Goal: Navigation & Orientation: Find specific page/section

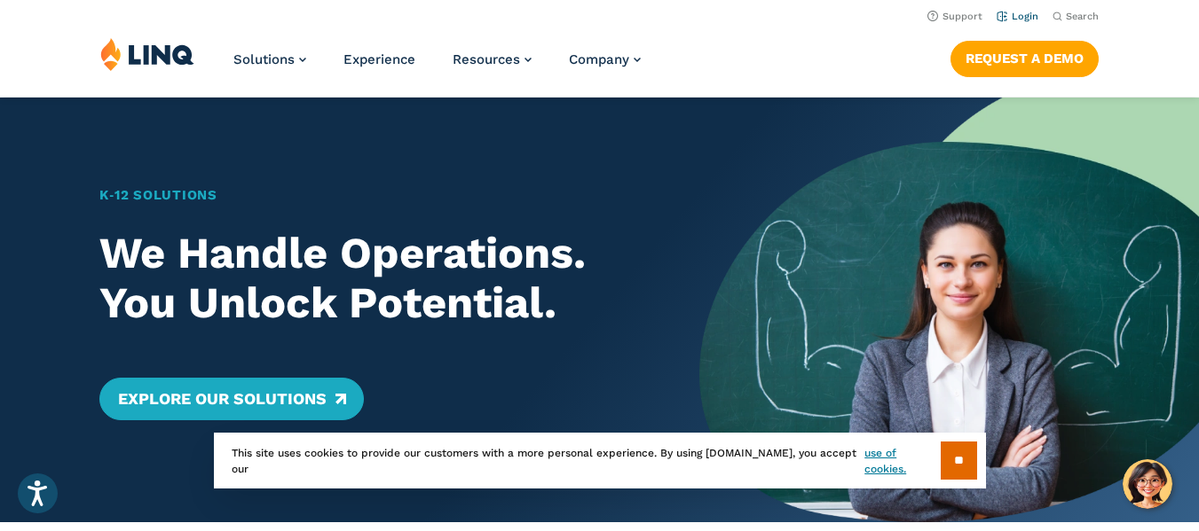
click at [1007, 12] on link "Login" at bounding box center [1017, 17] width 42 height 12
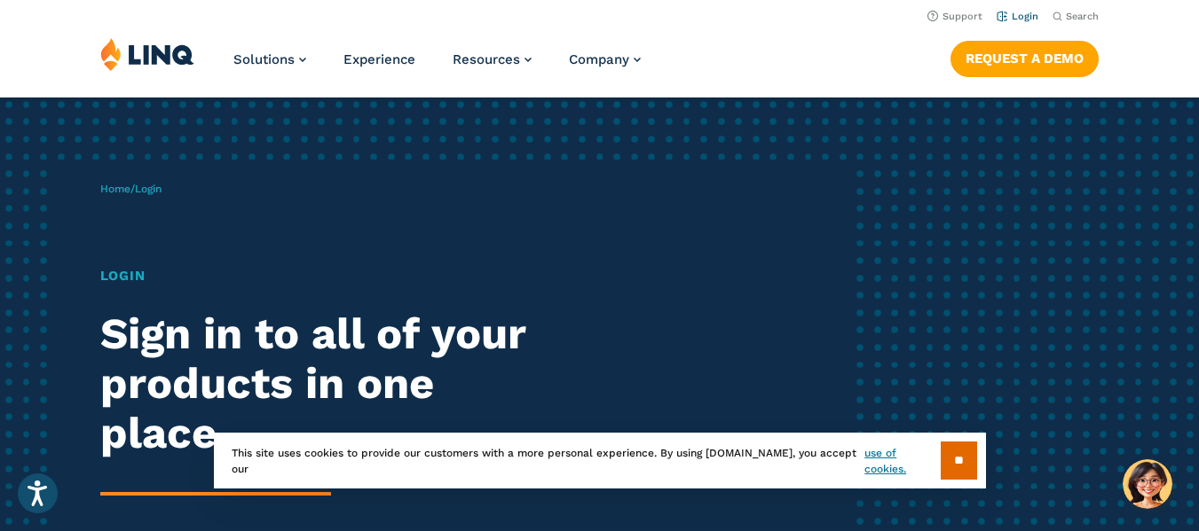
click at [1023, 13] on link "Login" at bounding box center [1017, 17] width 42 height 12
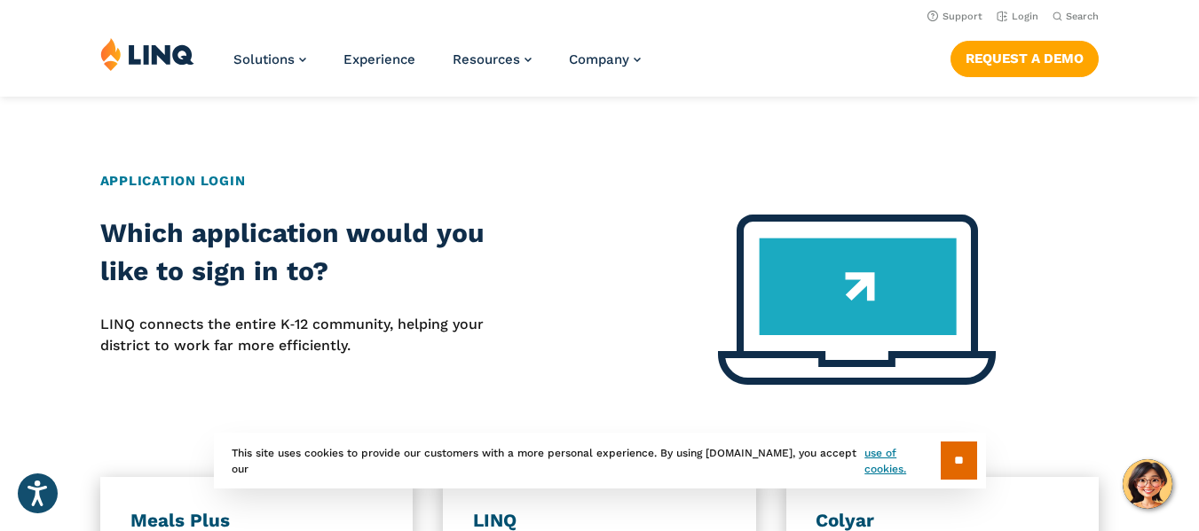
scroll to position [621, 0]
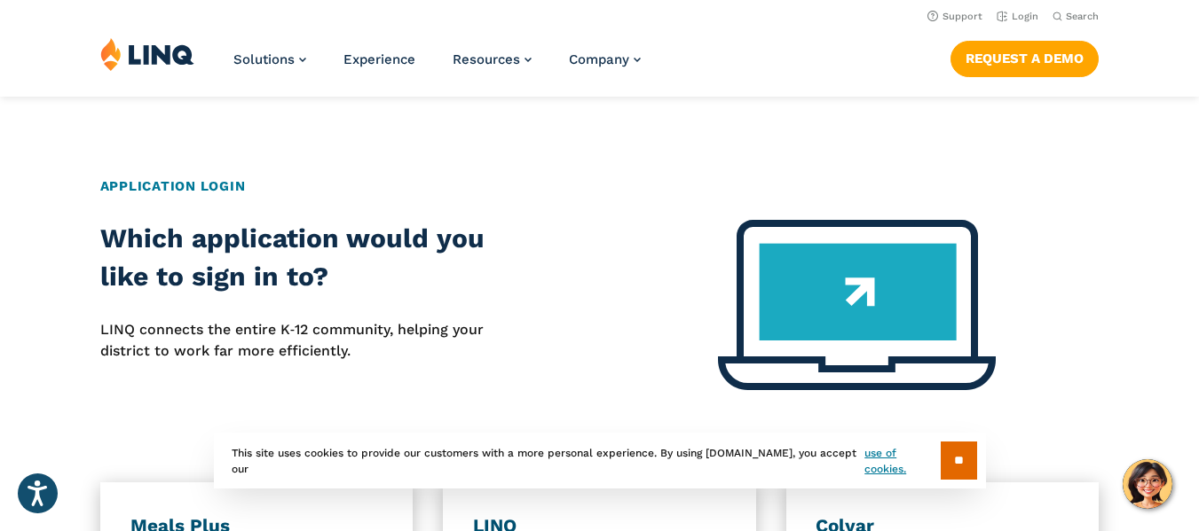
click at [121, 59] on img at bounding box center [147, 54] width 94 height 34
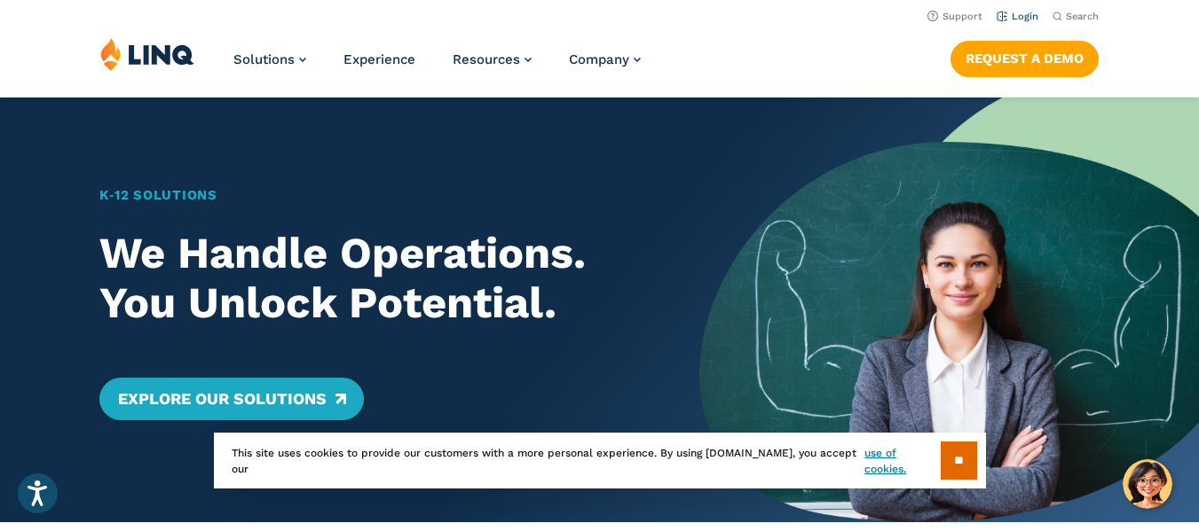
click at [1027, 15] on link "Login" at bounding box center [1017, 17] width 42 height 12
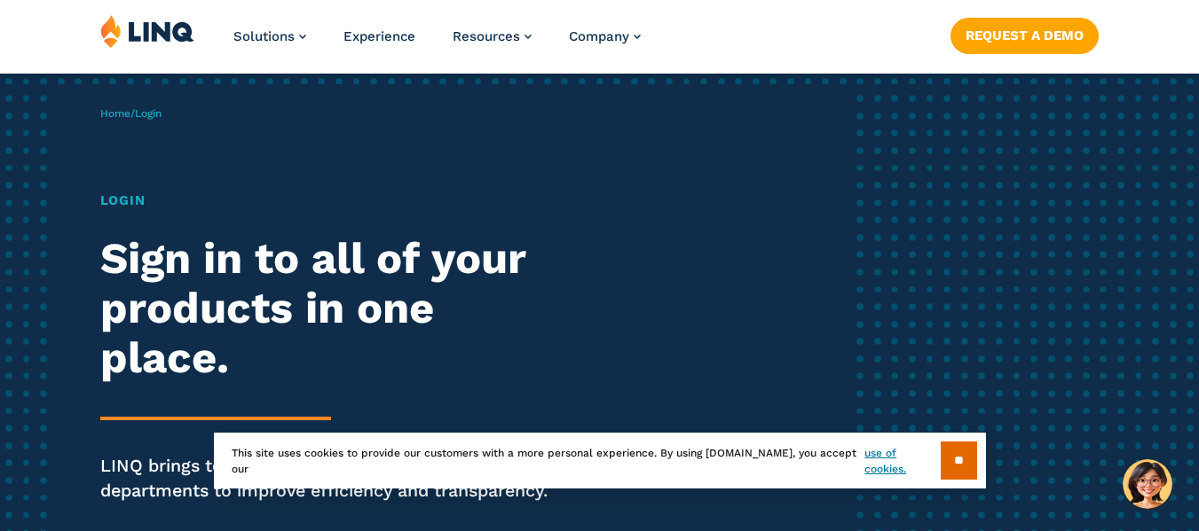
scroll to position [177, 0]
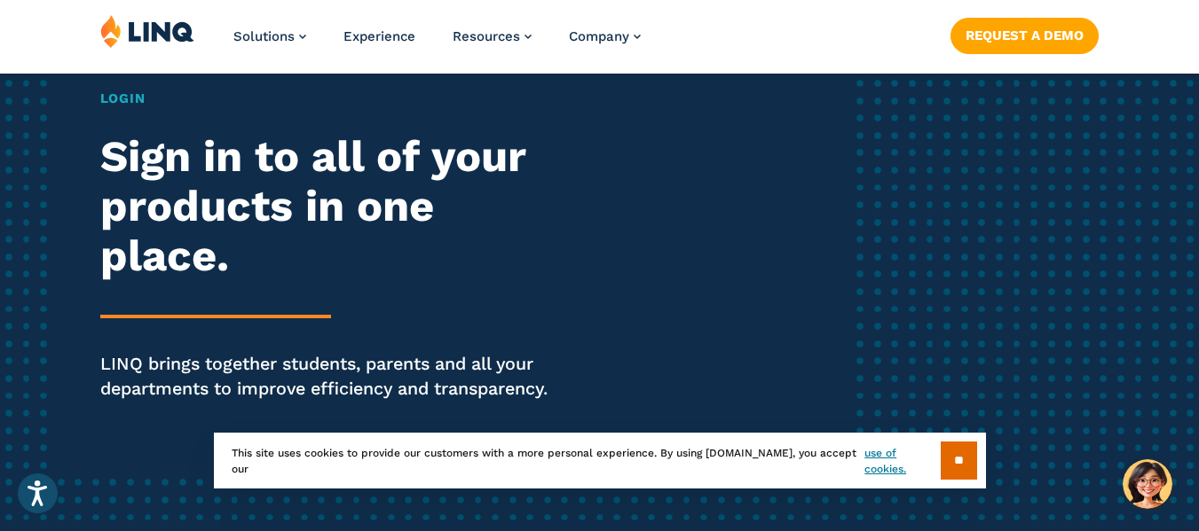
click at [100, 100] on div "Home / Login Login Sign in to all of your products in one place. LINQ brings to…" at bounding box center [474, 227] width 749 height 491
click at [122, 97] on h1 "Login" at bounding box center [331, 99] width 462 height 20
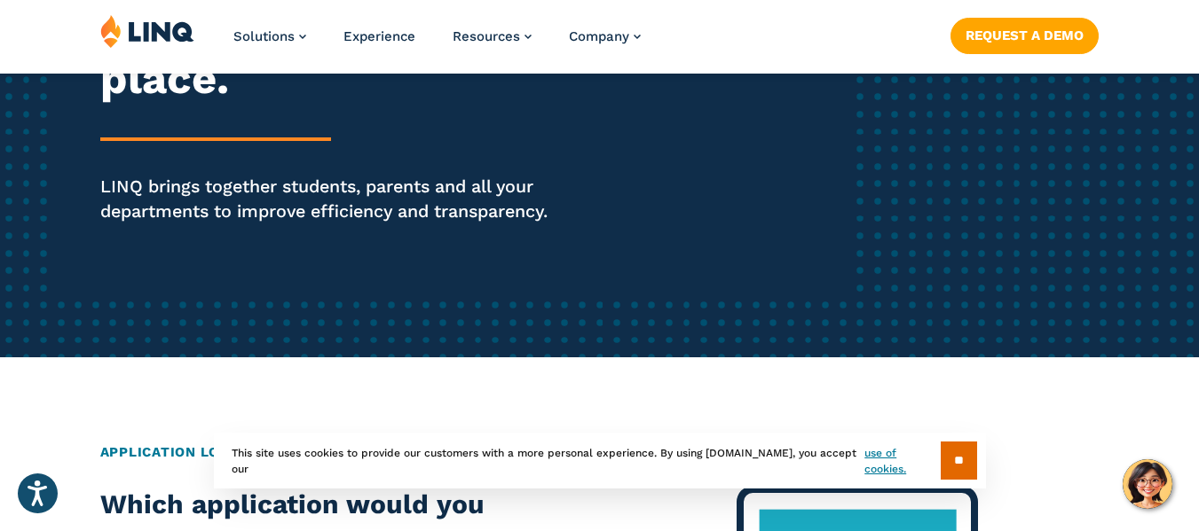
click at [234, 206] on p "LINQ brings together students, parents and all your departments to improve effi…" at bounding box center [331, 200] width 462 height 50
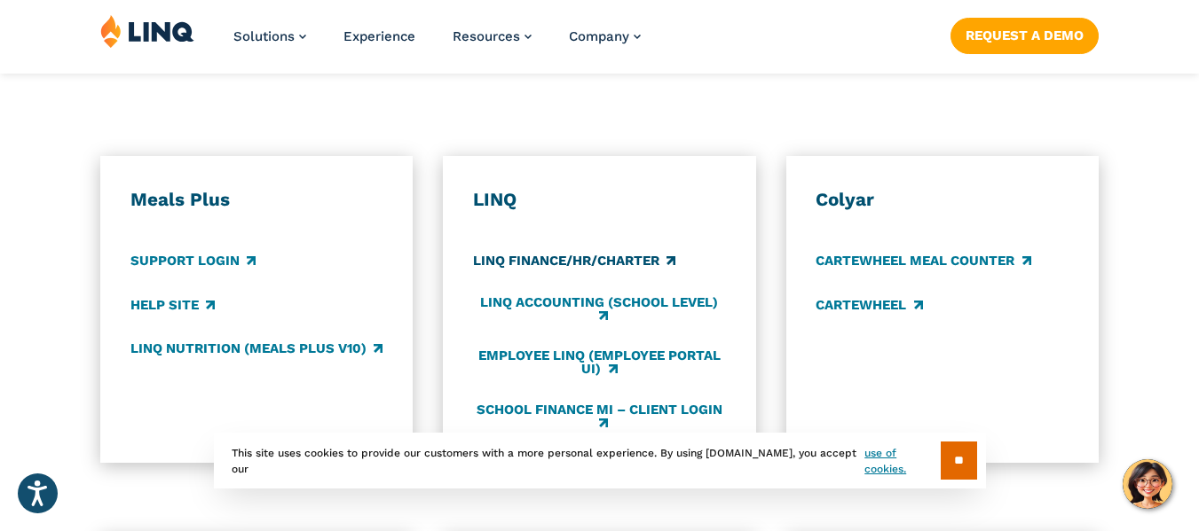
scroll to position [976, 0]
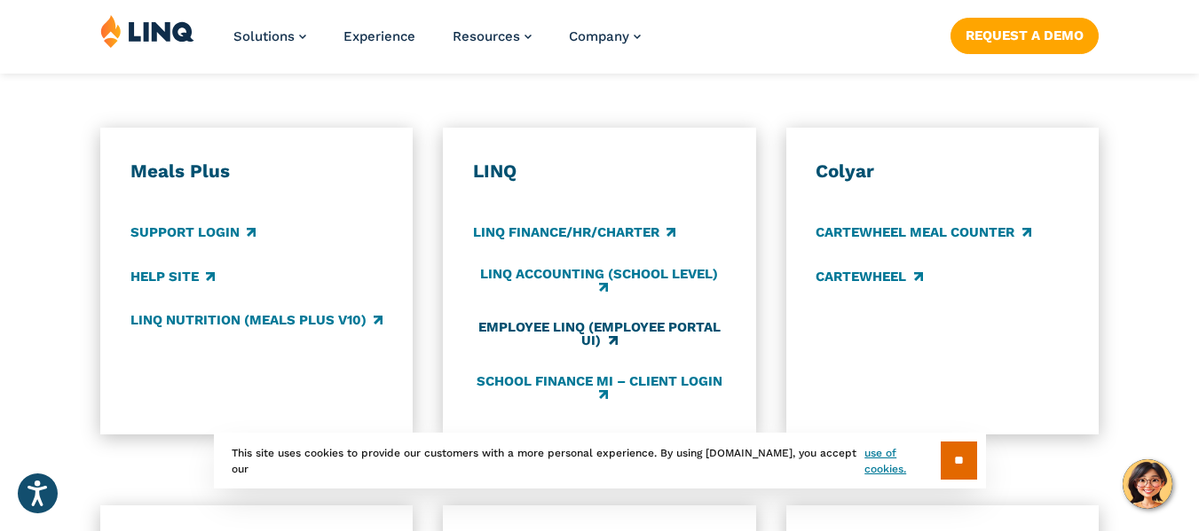
click at [589, 327] on link "Employee LINQ (Employee Portal UI)" at bounding box center [599, 334] width 253 height 29
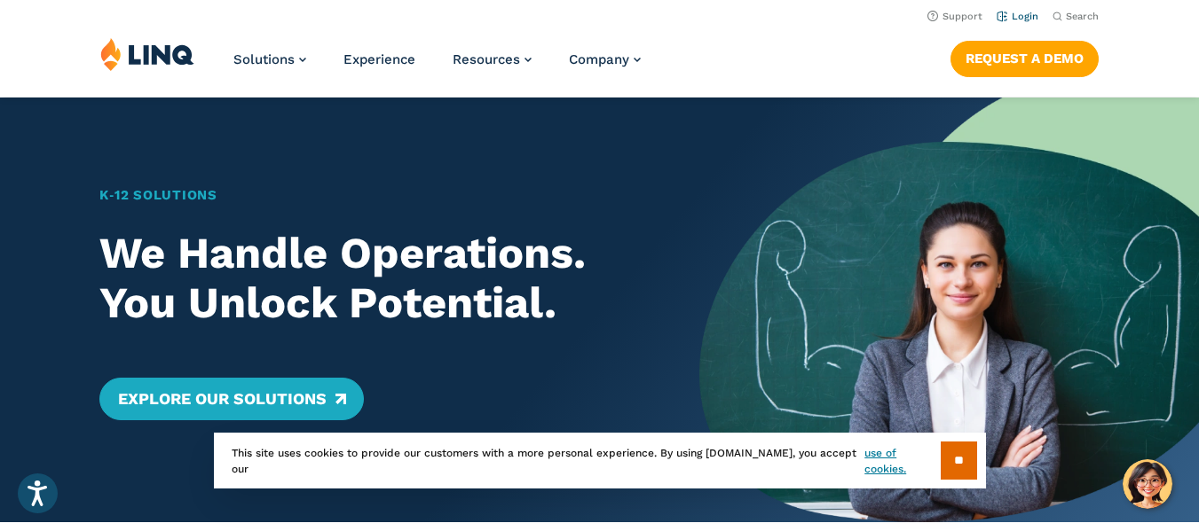
click at [1016, 18] on link "Login" at bounding box center [1017, 17] width 42 height 12
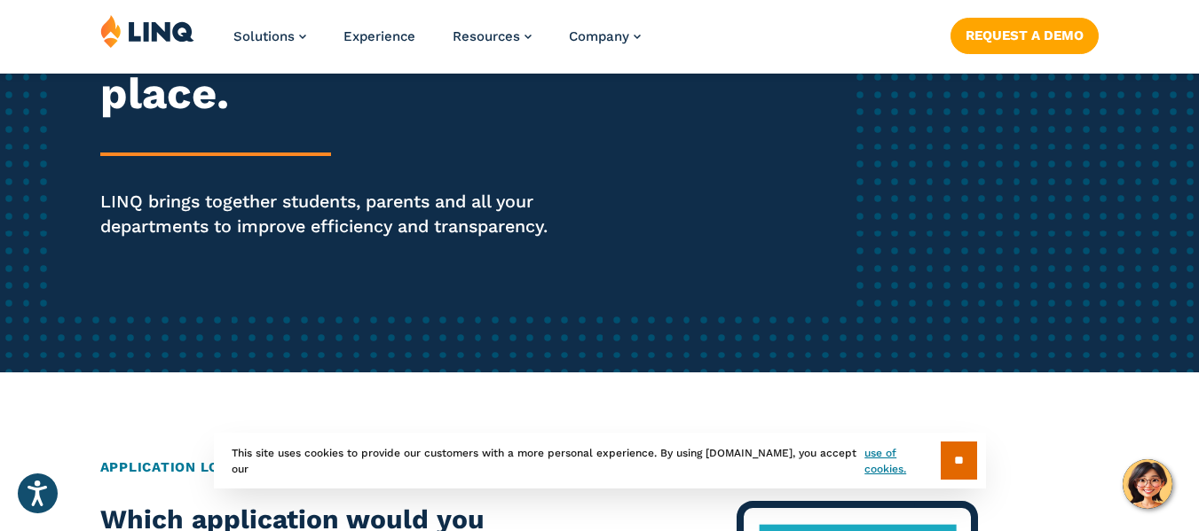
scroll to position [532, 0]
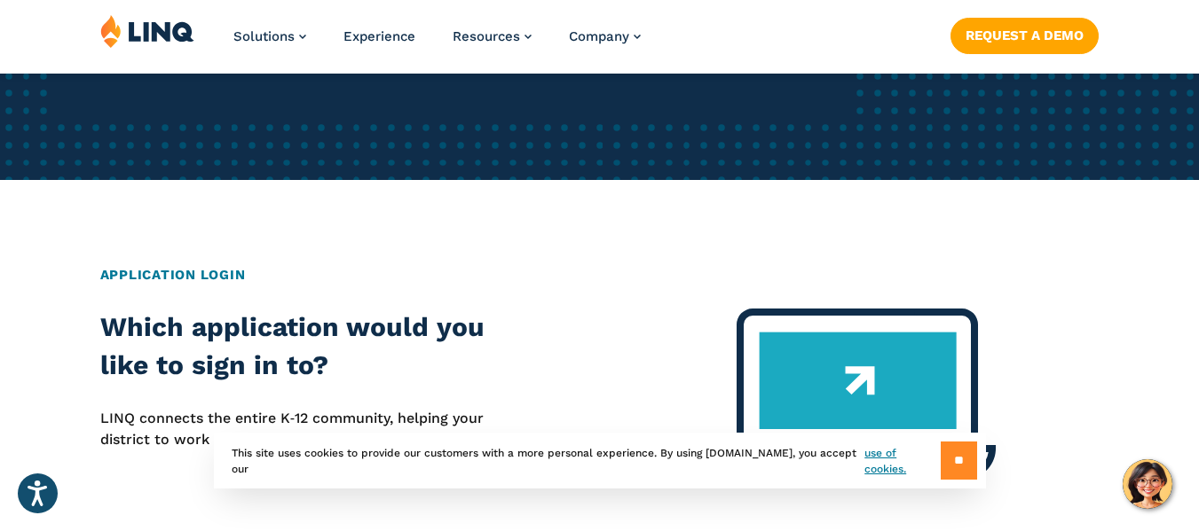
click at [968, 473] on input "**" at bounding box center [959, 461] width 36 height 38
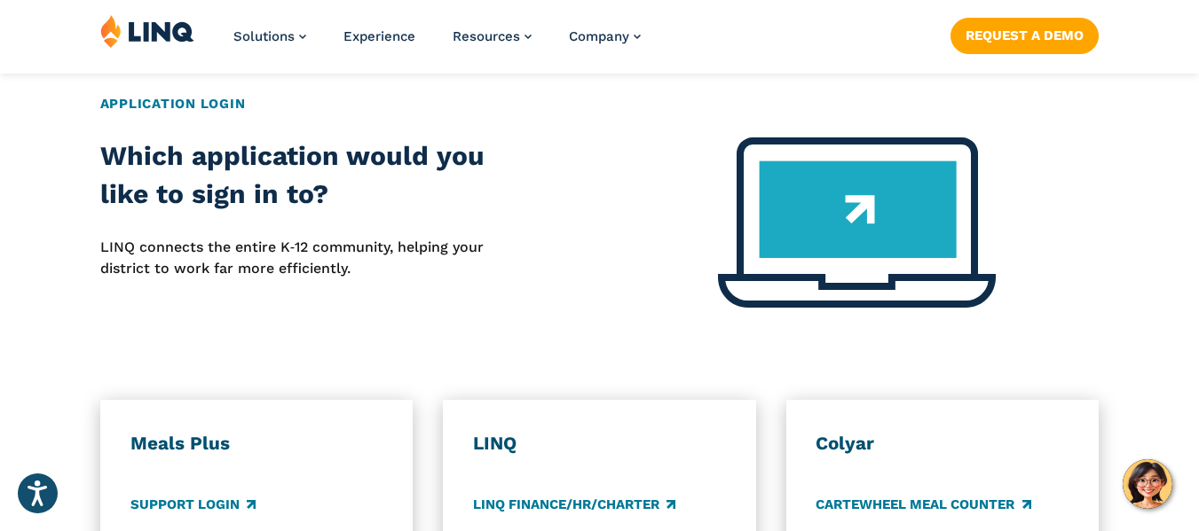
scroll to position [710, 0]
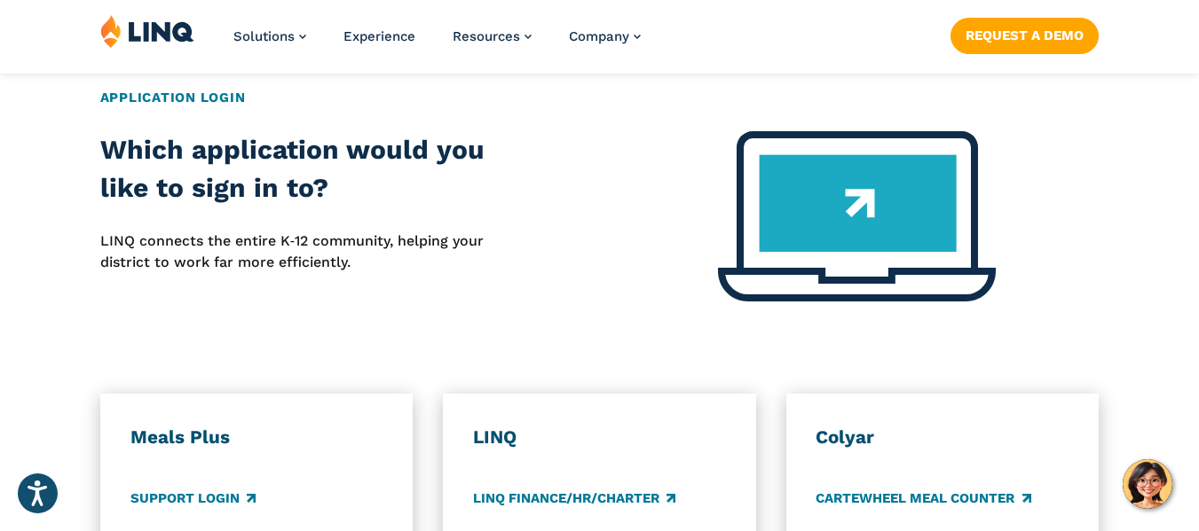
click at [198, 98] on h2 "Application Login" at bounding box center [599, 98] width 999 height 20
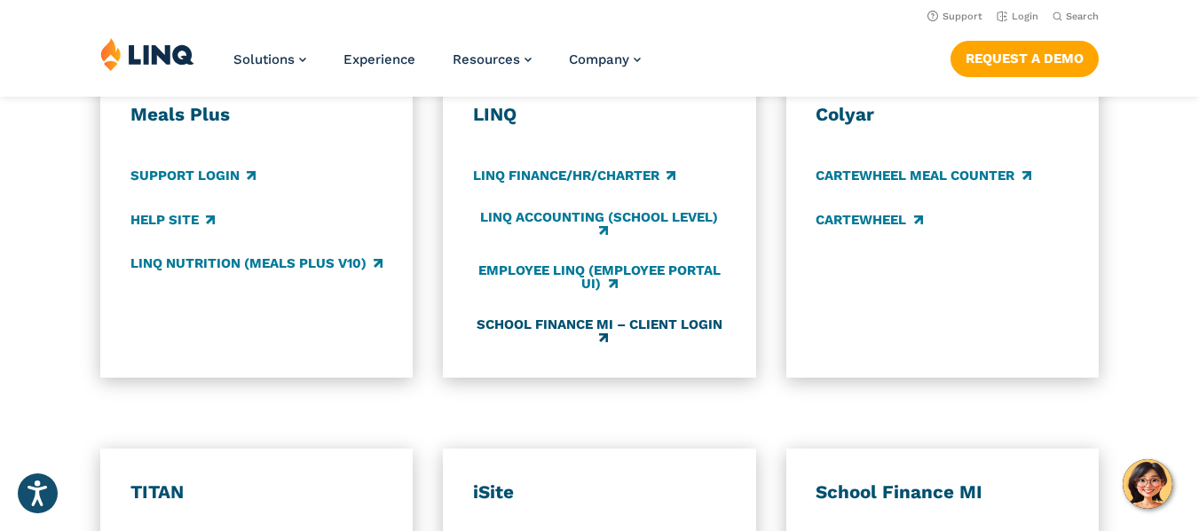
scroll to position [1032, 0]
click at [607, 177] on link "LINQ Finance/HR/Charter" at bounding box center [574, 178] width 202 height 20
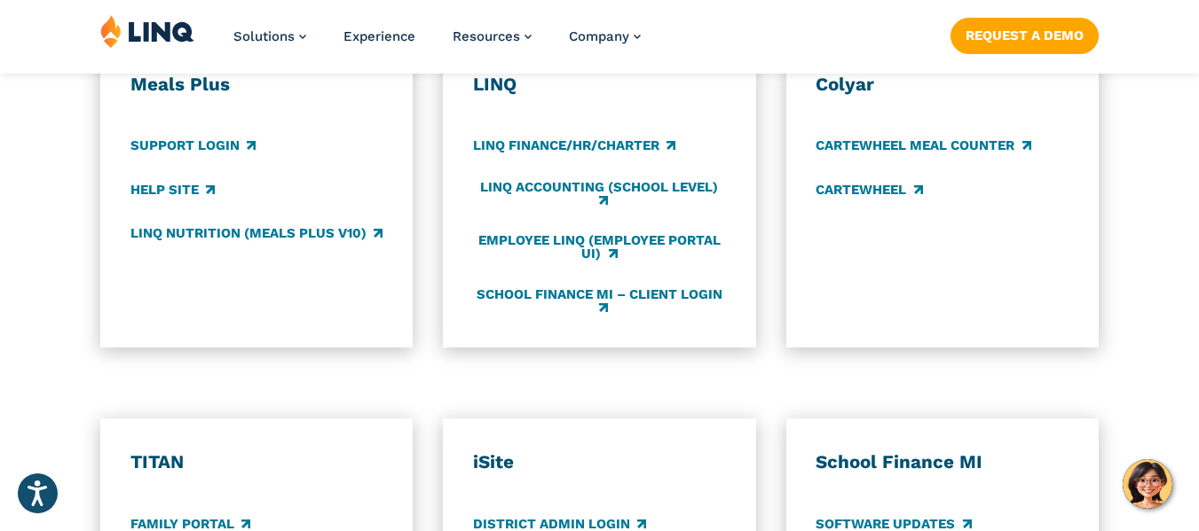
scroll to position [1065, 0]
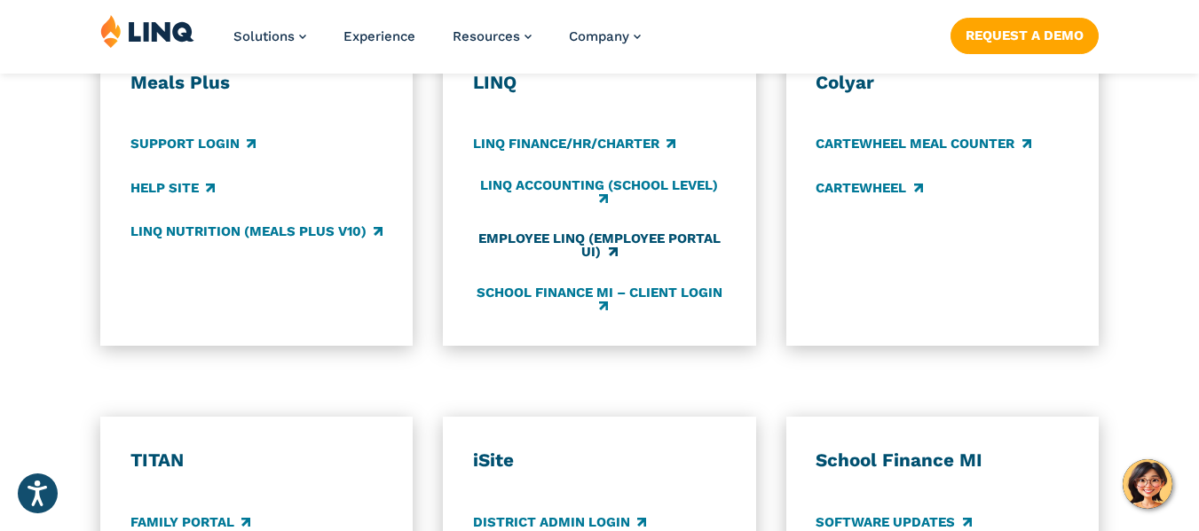
click at [574, 249] on link "Employee LINQ (Employee Portal UI)" at bounding box center [599, 246] width 253 height 29
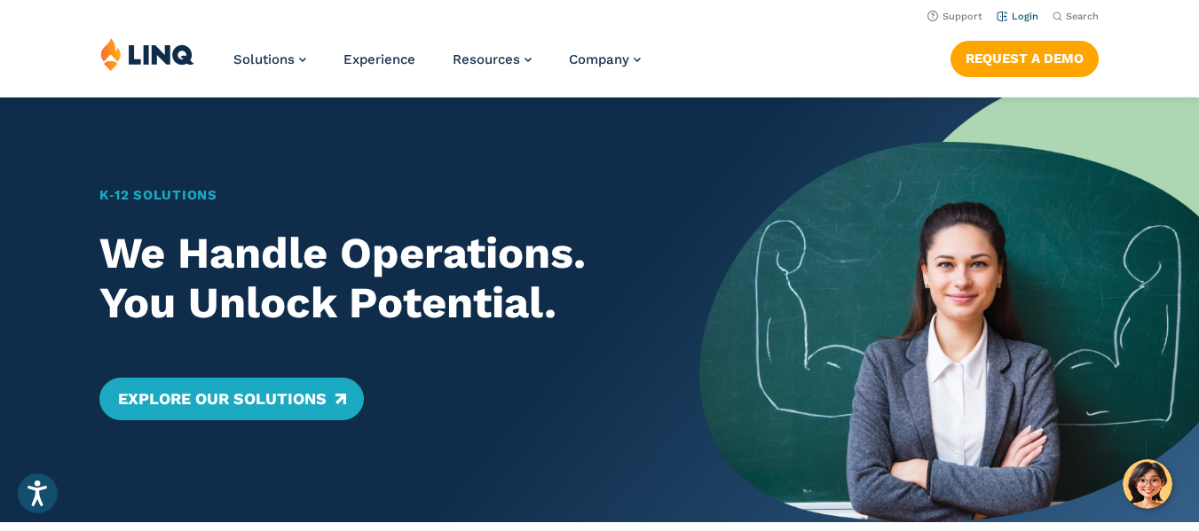
click at [1018, 20] on link "Login" at bounding box center [1017, 17] width 42 height 12
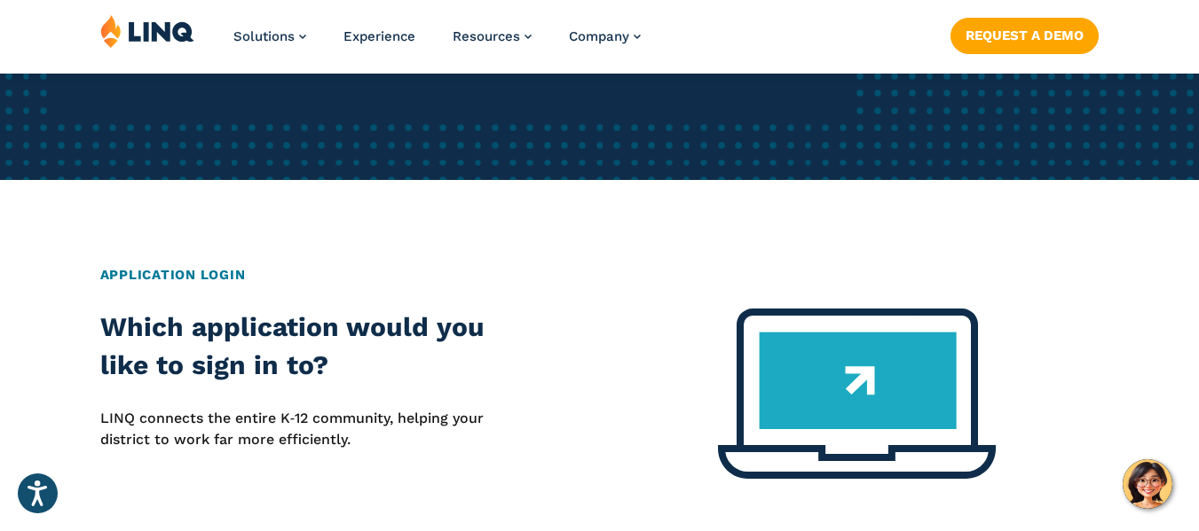
click at [822, 266] on div "Home / Login Login Sign in to all of your products in one place. LINQ brings to…" at bounding box center [599, 461] width 1199 height 1793
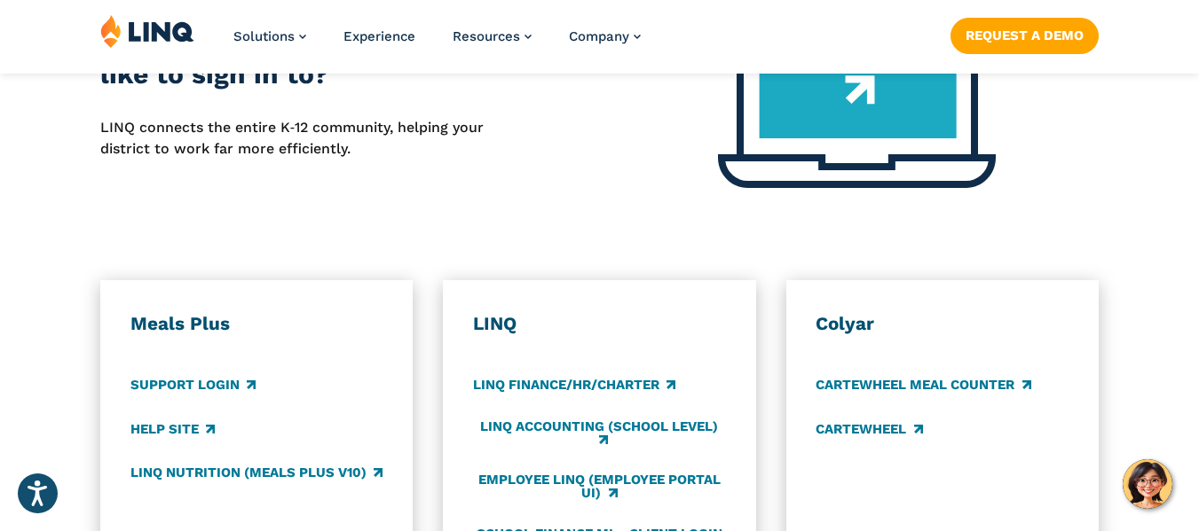
scroll to position [976, 0]
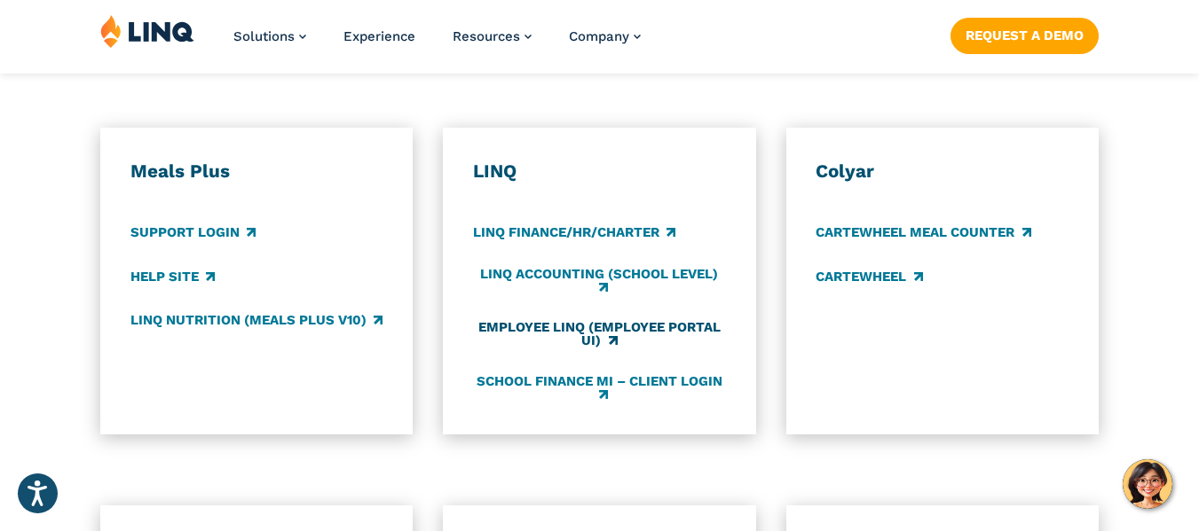
click at [573, 332] on link "Employee LINQ (Employee Portal UI)" at bounding box center [599, 334] width 253 height 29
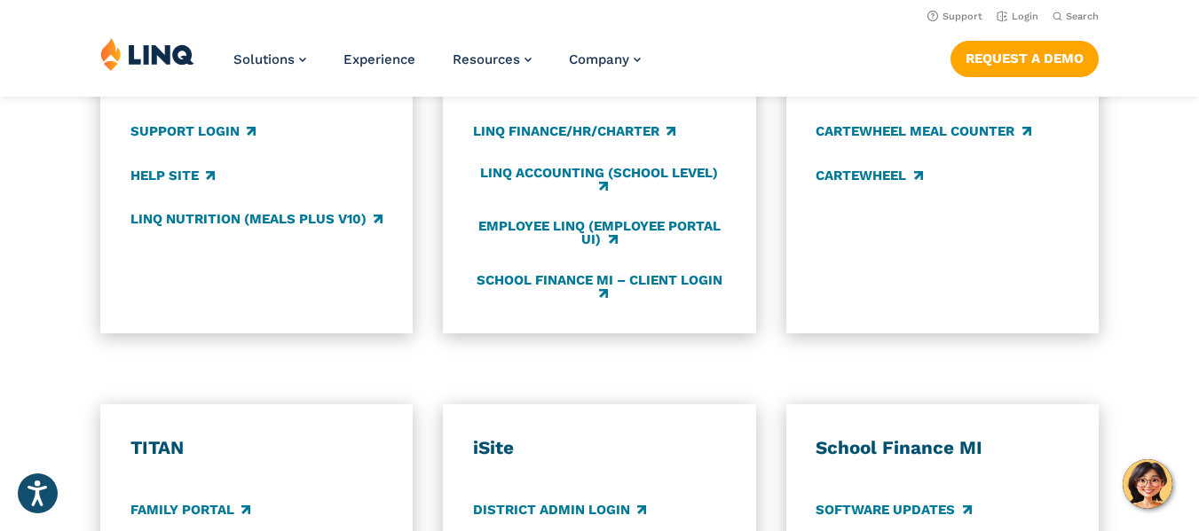
scroll to position [887, 0]
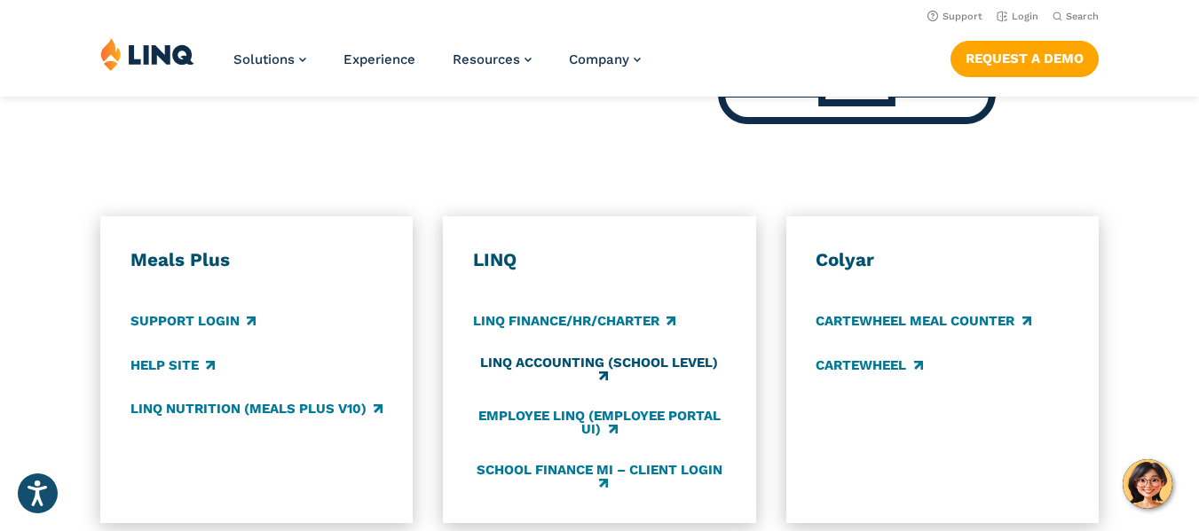
click at [644, 364] on link "LINQ Accounting (school level)" at bounding box center [599, 370] width 253 height 29
